Goal: Find specific fact

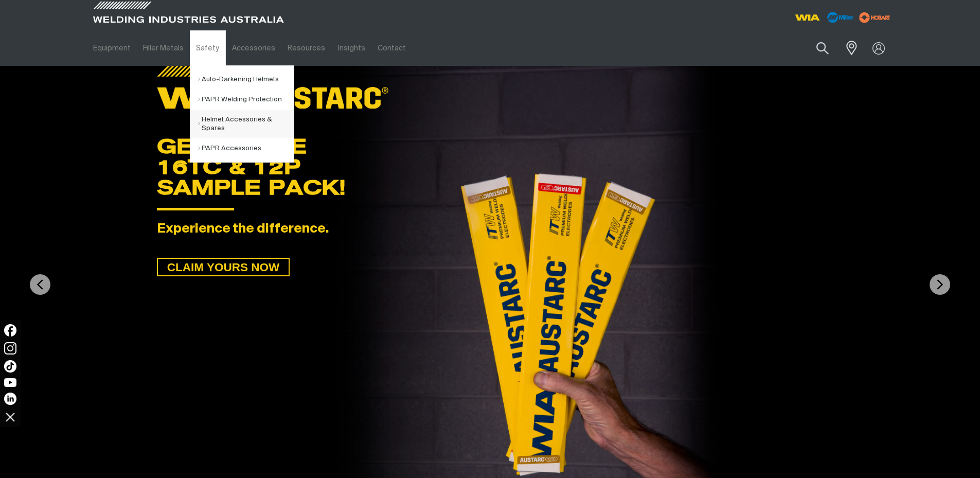
click at [219, 122] on link "Helmet Accessories & Spares" at bounding box center [246, 124] width 96 height 29
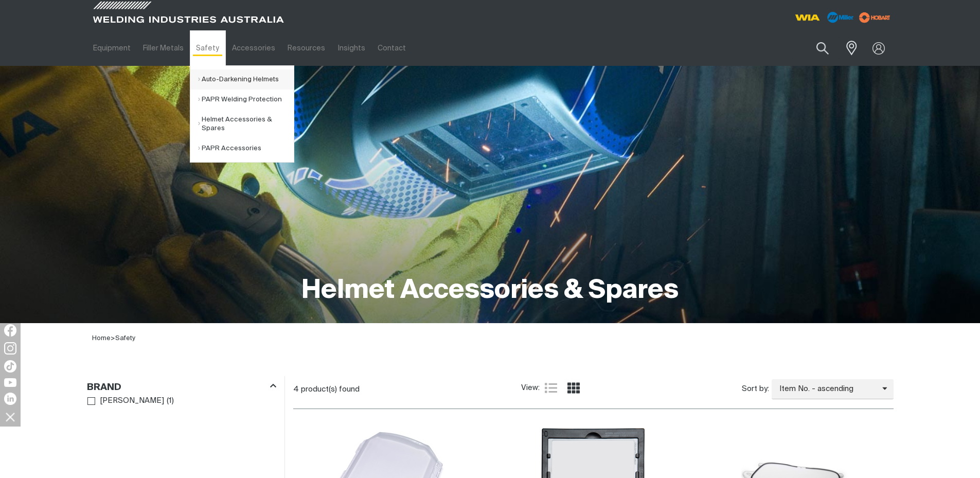
click at [210, 79] on link "Auto-Darkening Helmets" at bounding box center [246, 79] width 96 height 20
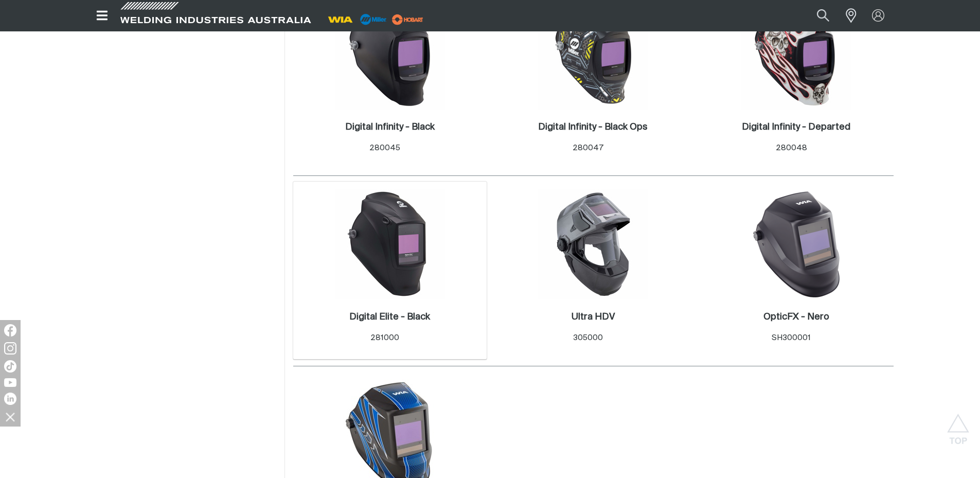
scroll to position [618, 0]
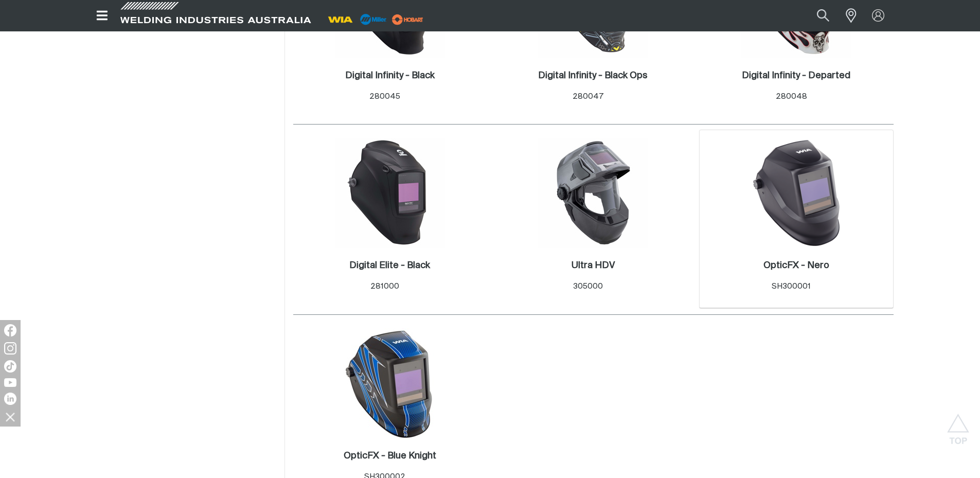
click at [802, 206] on img at bounding box center [797, 193] width 110 height 110
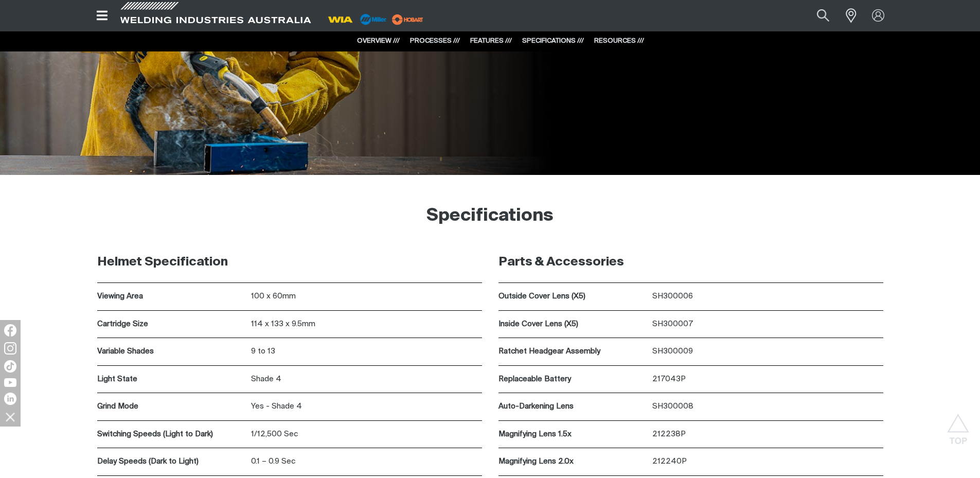
scroll to position [2718, 0]
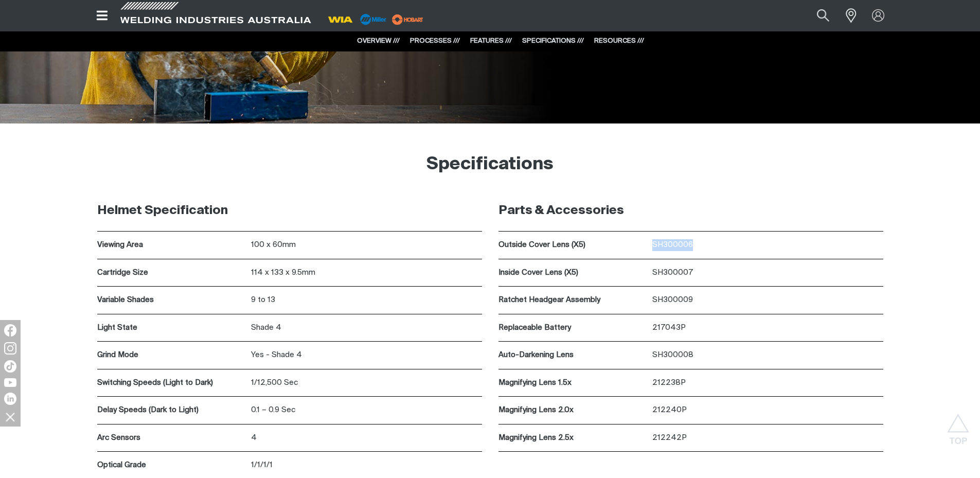
drag, startPoint x: 650, startPoint y: 242, endPoint x: 699, endPoint y: 237, distance: 49.7
click at [699, 237] on div "Outside Cover Lens (X5) SH300006" at bounding box center [691, 246] width 385 height 28
copy div "SH300006"
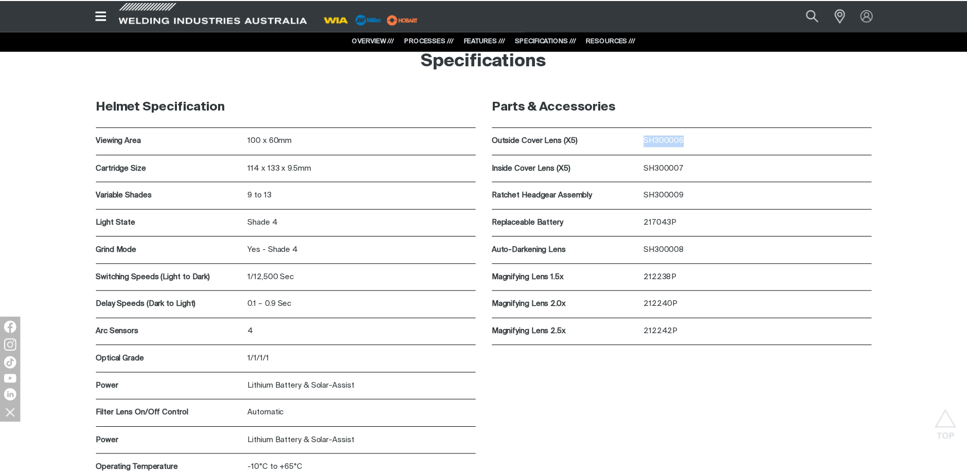
scroll to position [2667, 0]
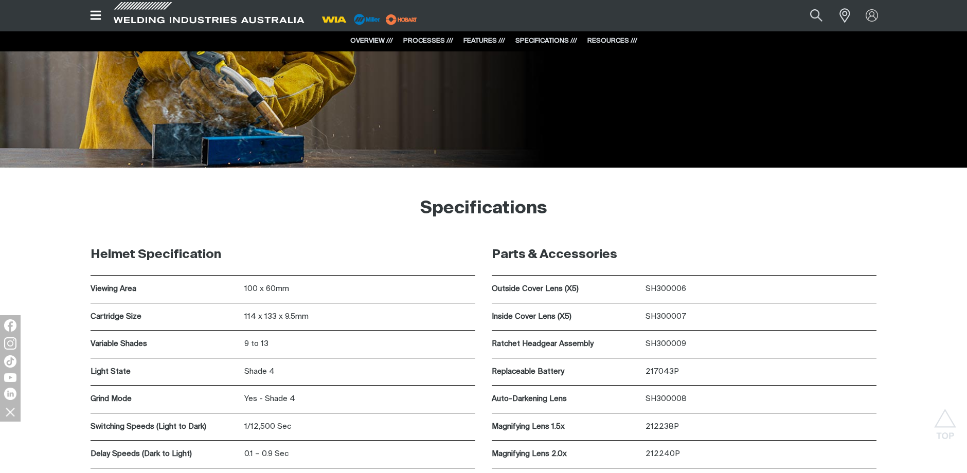
click at [758, 233] on div "Specifications" at bounding box center [483, 208] width 807 height 51
drag, startPoint x: 689, startPoint y: 287, endPoint x: 648, endPoint y: 287, distance: 40.7
click at [648, 287] on p "SH300006" at bounding box center [761, 290] width 231 height 12
copy p "SH300006"
